Goal: Check status: Check status

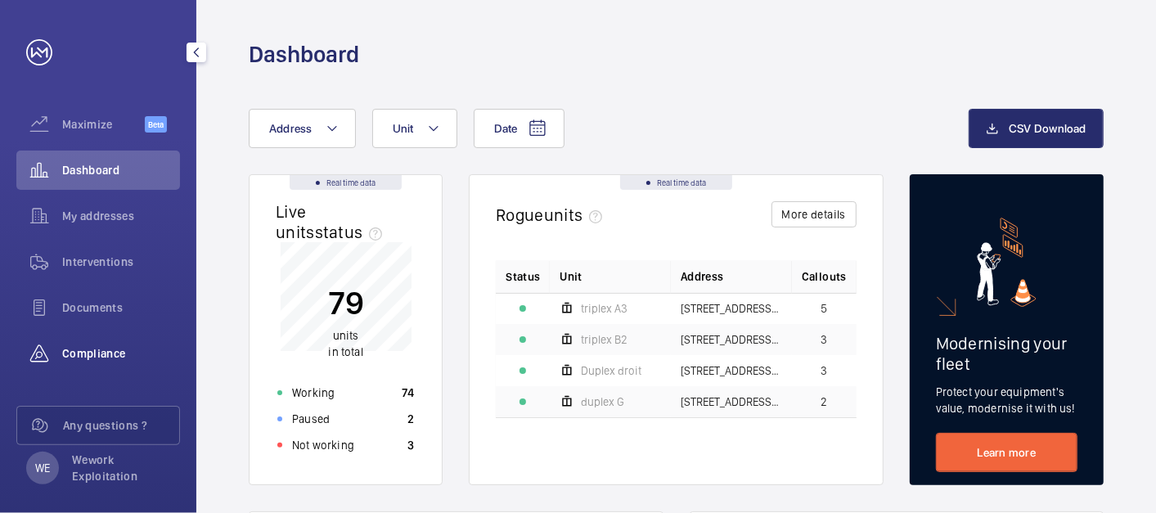
click at [93, 353] on span "Compliance" at bounding box center [121, 353] width 118 height 16
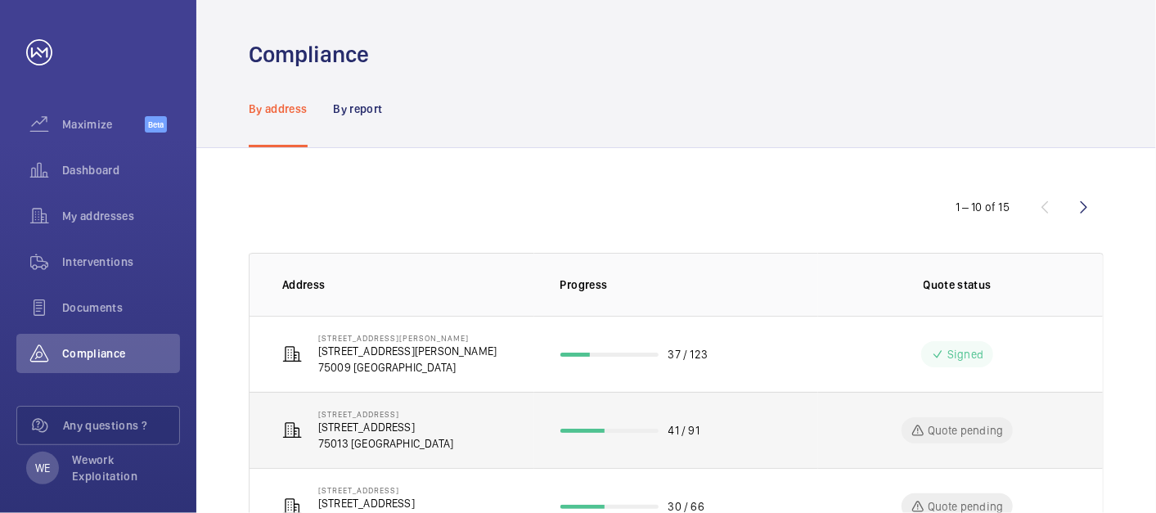
click at [415, 427] on p "[STREET_ADDRESS]" at bounding box center [385, 427] width 135 height 16
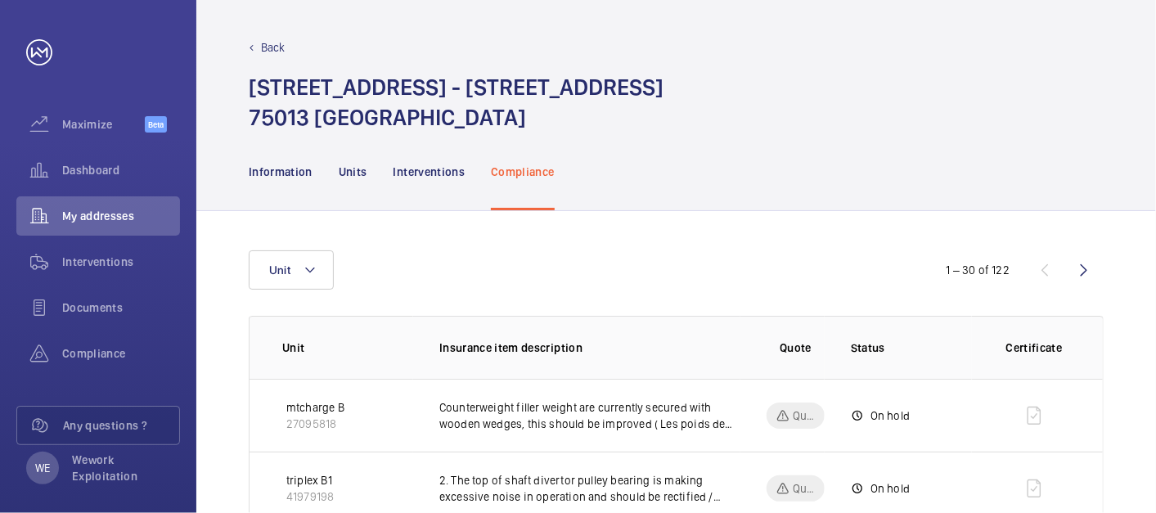
click at [988, 131] on div "[STREET_ADDRESS] - [STREET_ADDRESS]" at bounding box center [676, 102] width 855 height 61
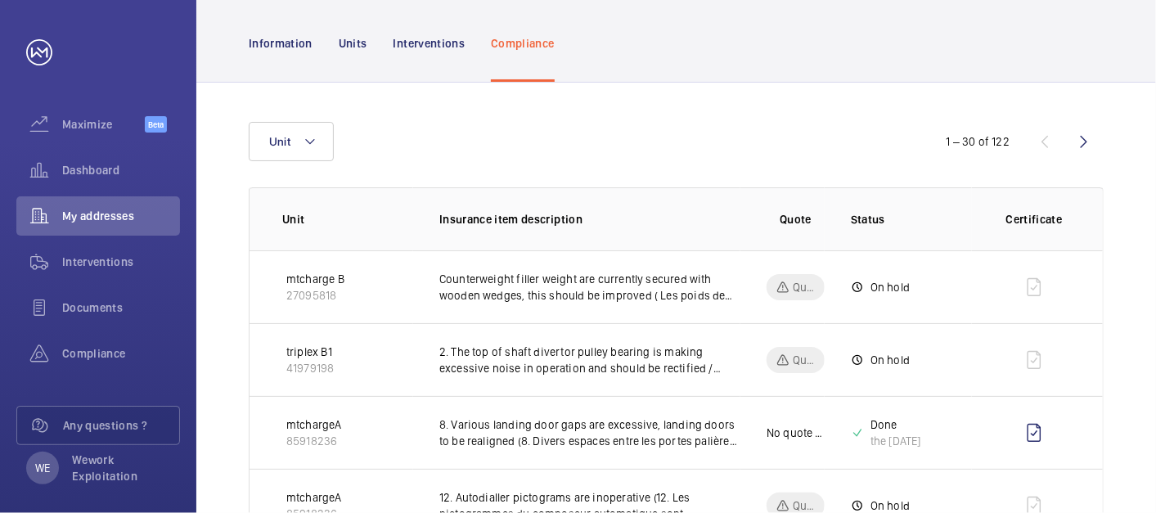
scroll to position [151, 0]
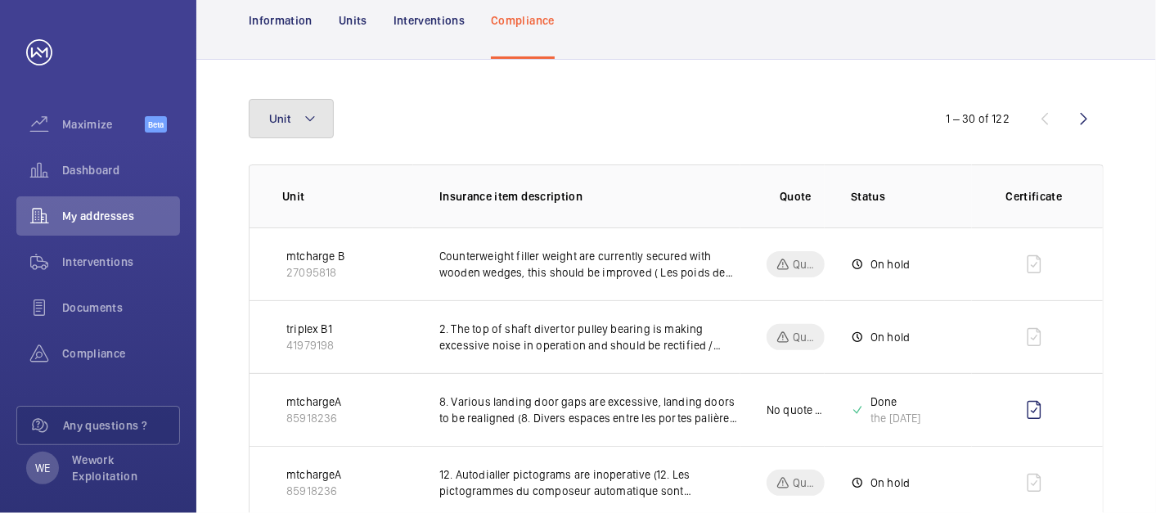
click at [310, 118] on mat-icon at bounding box center [309, 119] width 13 height 20
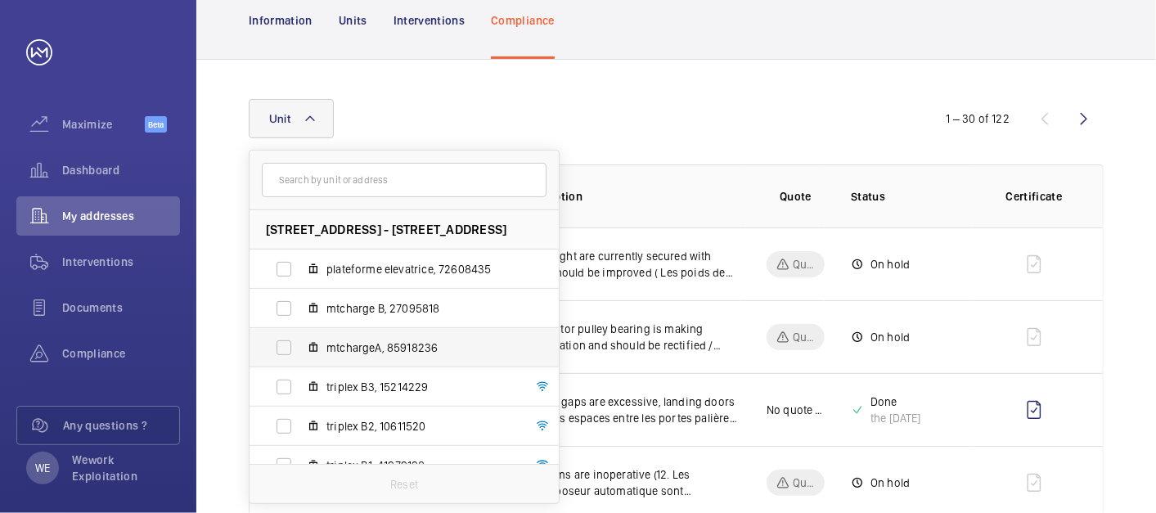
scroll to position [139, 0]
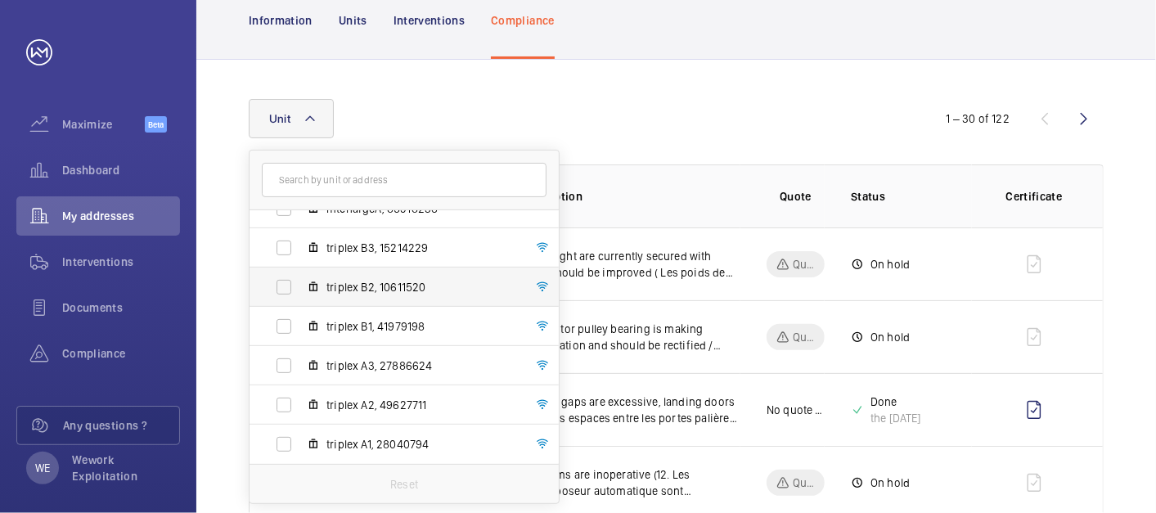
click at [375, 287] on span "triplex B2, 10611520" at bounding box center [421, 287] width 190 height 16
click at [300, 287] on input "triplex B2, 10611520" at bounding box center [283, 287] width 33 height 33
checkbox input "true"
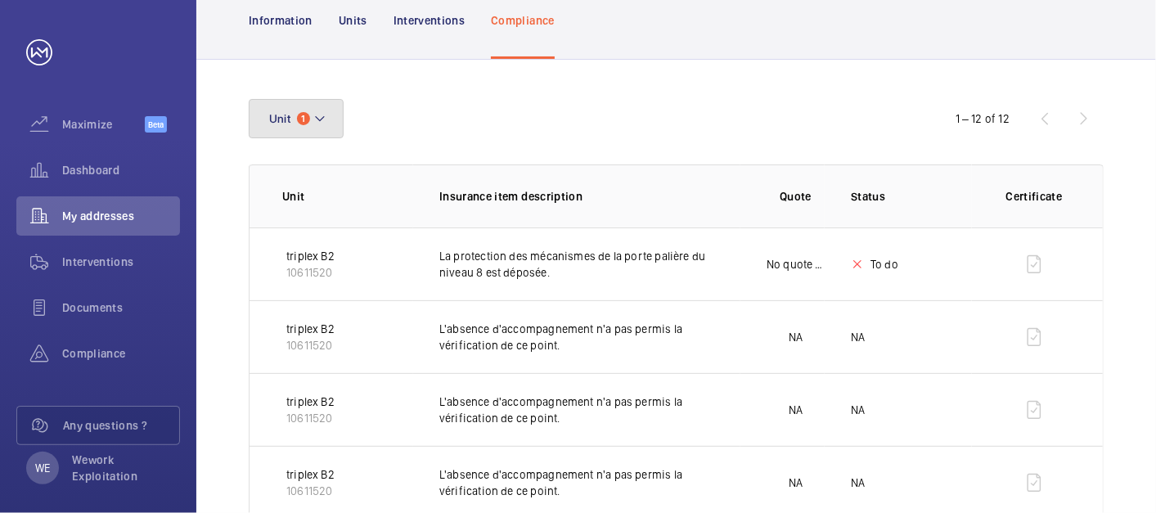
click at [327, 119] on button "Unit 1" at bounding box center [296, 118] width 95 height 39
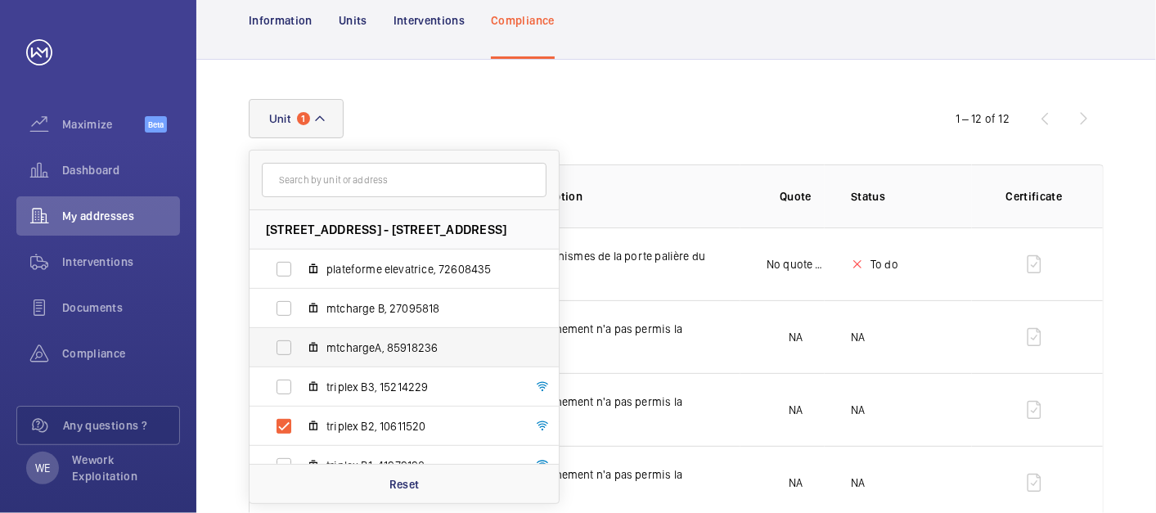
scroll to position [139, 0]
